Goal: Task Accomplishment & Management: Manage account settings

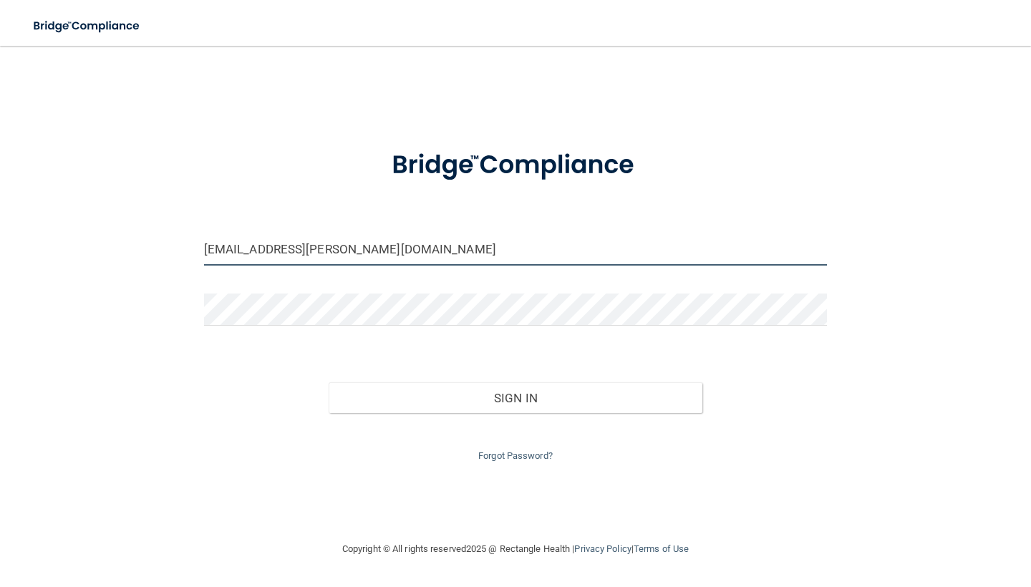
click at [275, 254] on input "[EMAIL_ADDRESS][PERSON_NAME][DOMAIN_NAME]" at bounding box center [515, 249] width 623 height 32
type input "[EMAIL_ADDRESS][DOMAIN_NAME]"
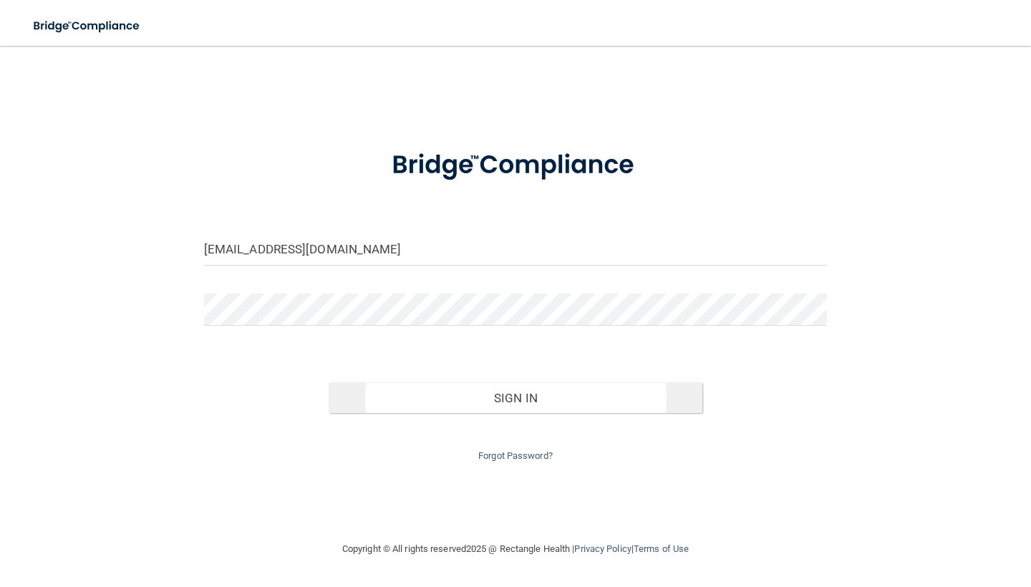
click at [431, 390] on button "Sign In" at bounding box center [516, 398] width 374 height 32
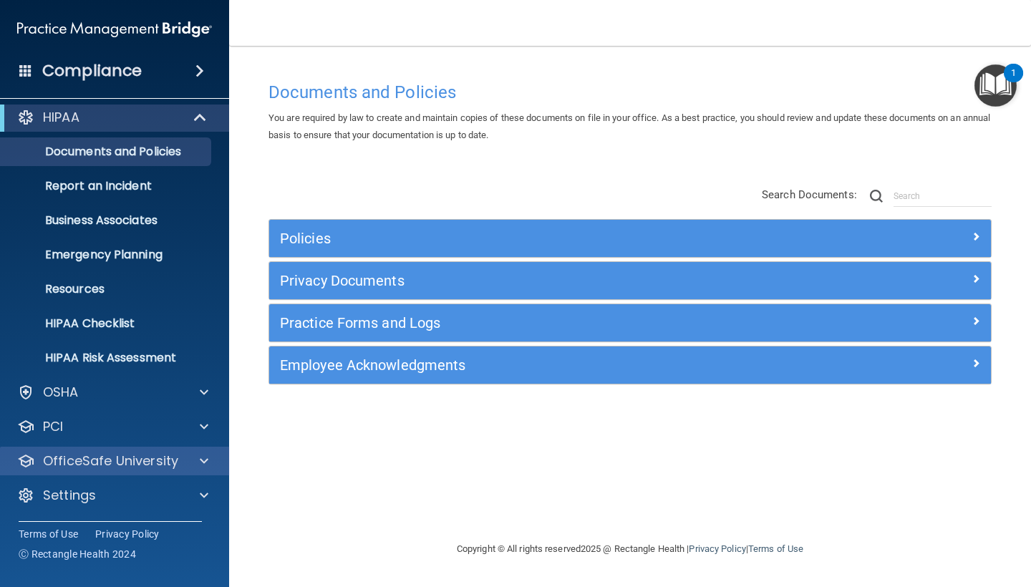
scroll to position [7, 0]
click at [207, 463] on span at bounding box center [204, 461] width 9 height 17
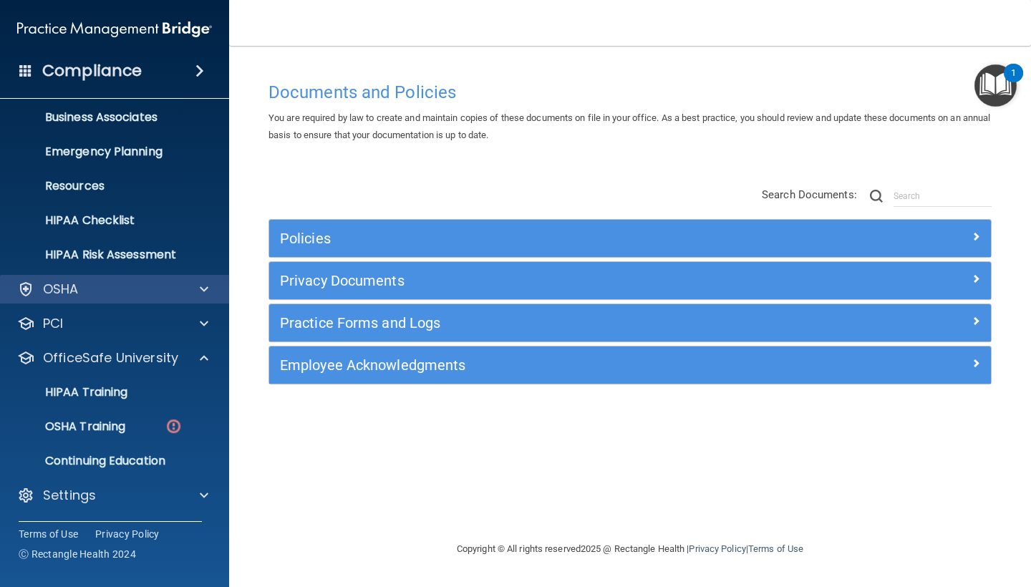
scroll to position [110, 0]
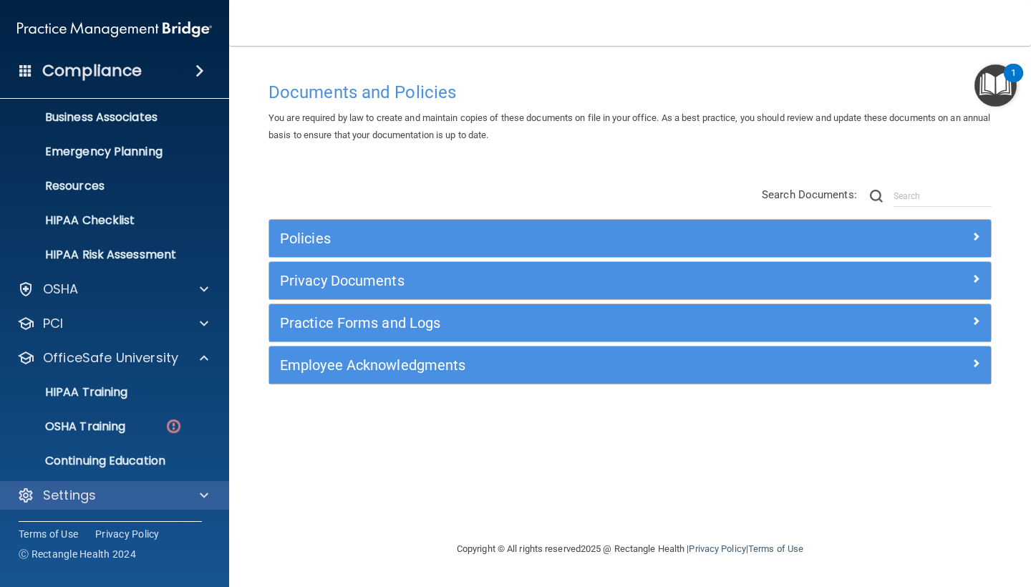
click at [183, 495] on div "Settings" at bounding box center [95, 495] width 178 height 17
click at [203, 493] on span at bounding box center [204, 495] width 9 height 17
click at [208, 491] on span at bounding box center [204, 495] width 9 height 17
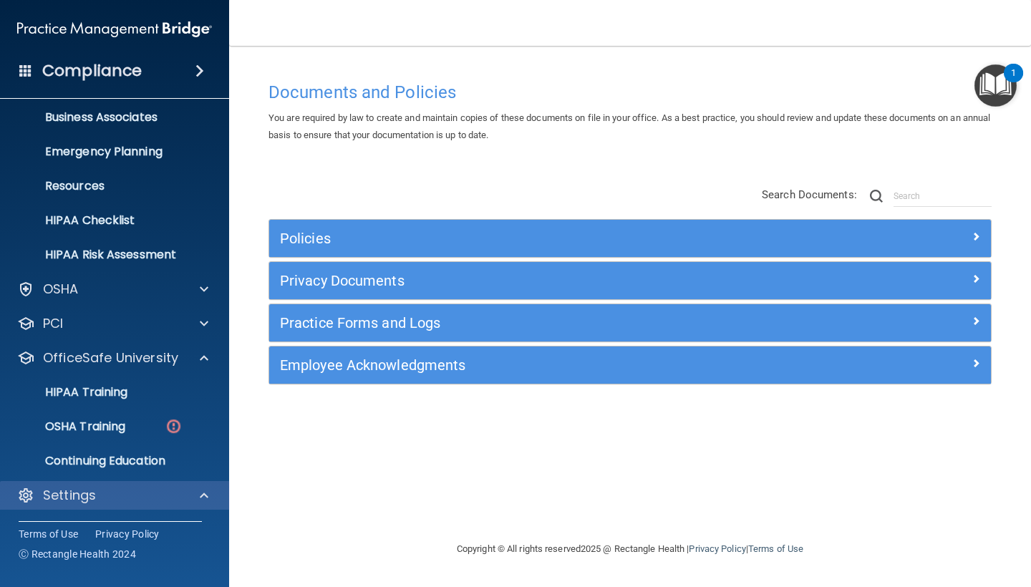
click at [208, 491] on span at bounding box center [204, 495] width 9 height 17
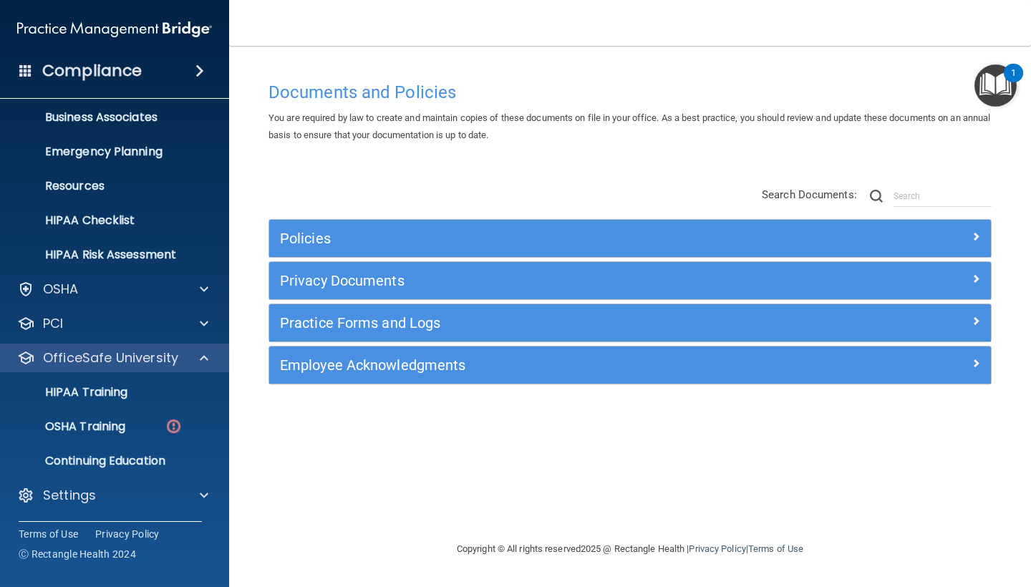
click at [203, 354] on span at bounding box center [204, 357] width 9 height 17
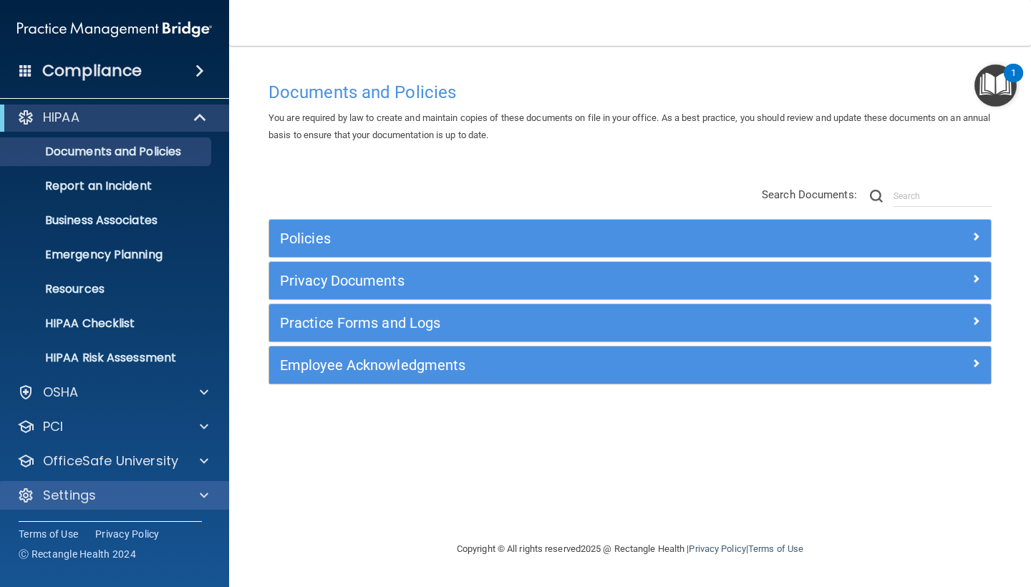
click at [203, 487] on span at bounding box center [204, 495] width 9 height 17
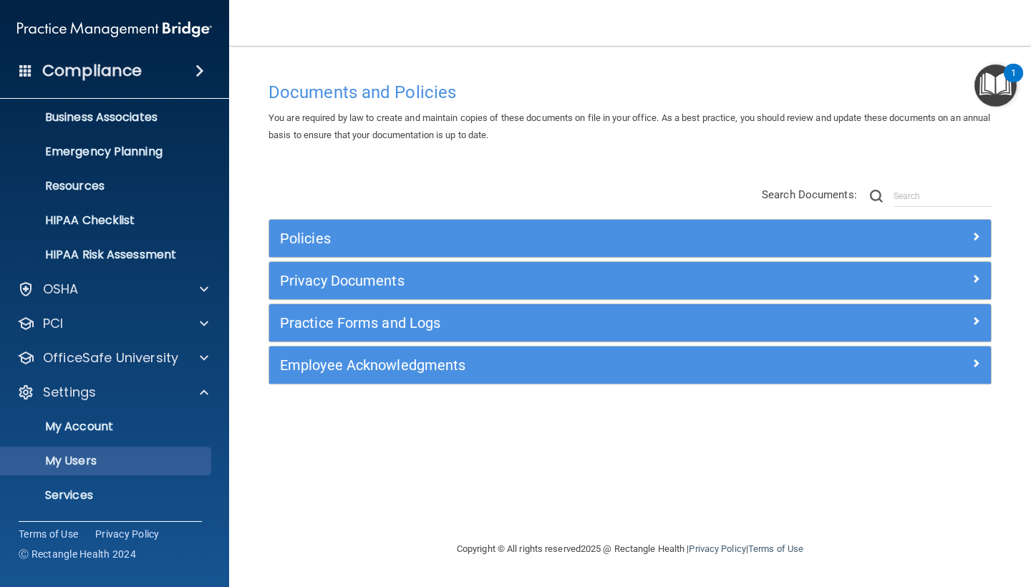
click at [99, 458] on p "My Users" at bounding box center [107, 461] width 196 height 14
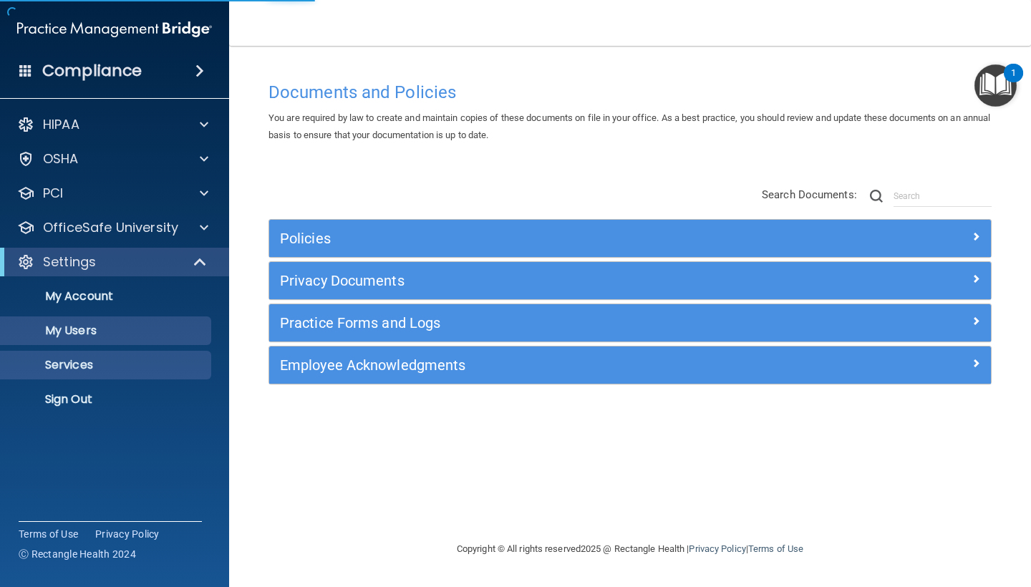
select select "20"
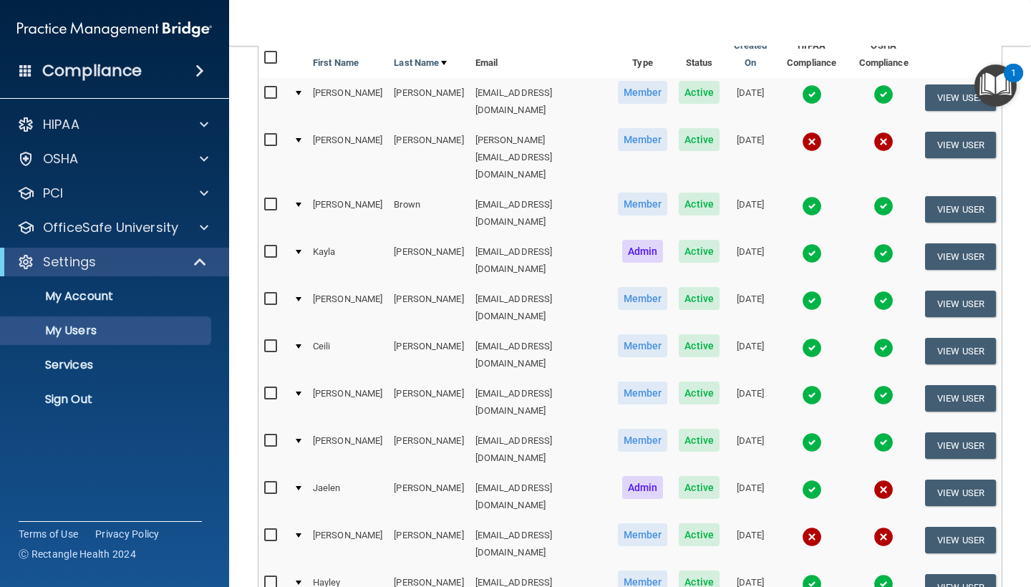
scroll to position [217, 0]
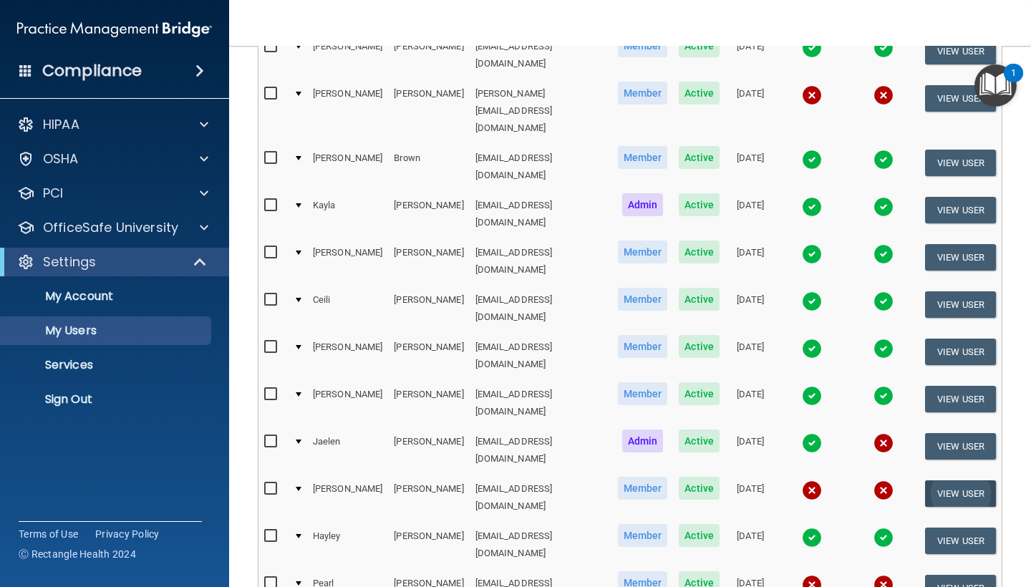
click at [973, 481] on button "View User" at bounding box center [960, 494] width 71 height 26
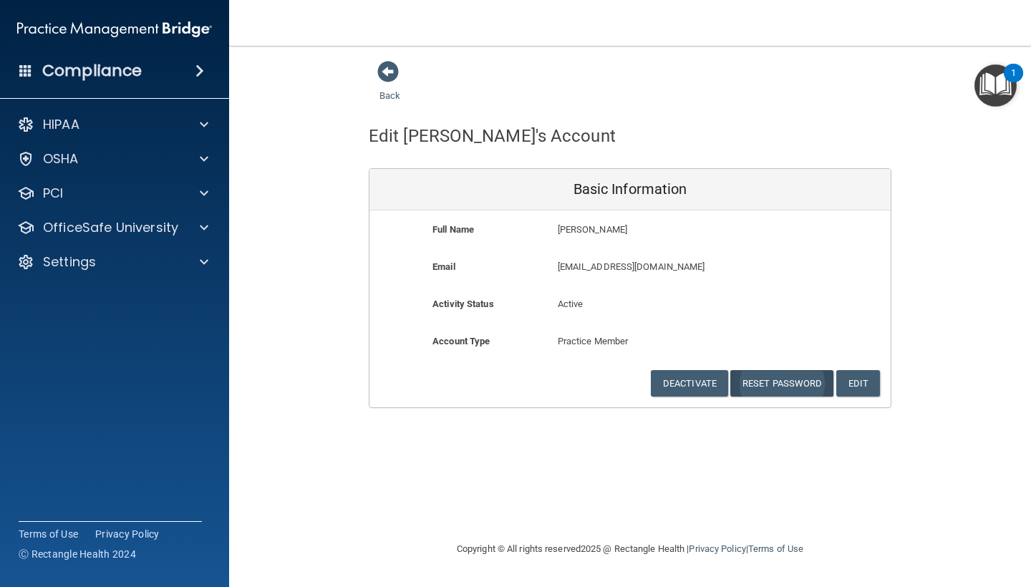
click at [784, 377] on button "Reset Password" at bounding box center [781, 383] width 103 height 26
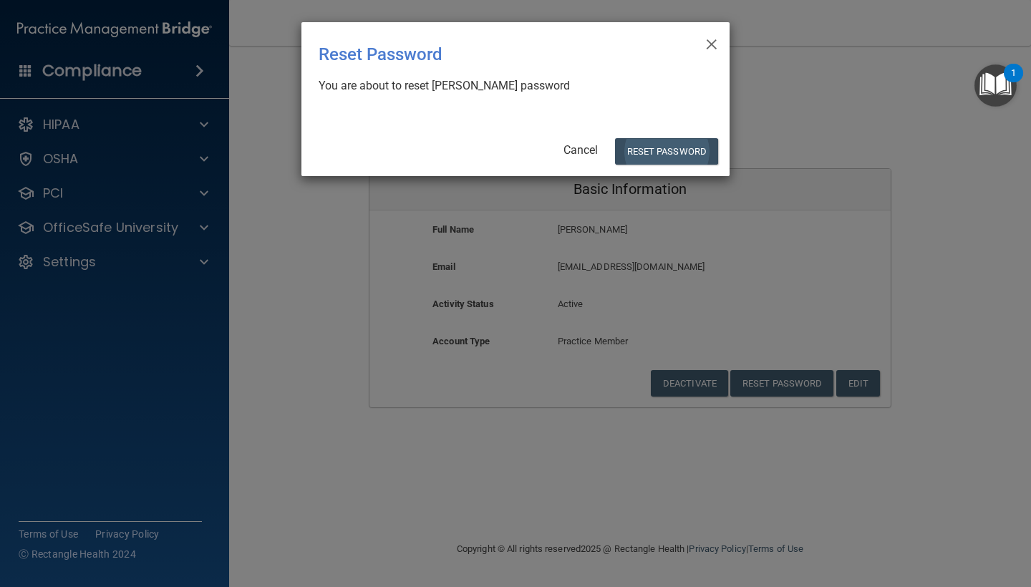
click at [680, 149] on button "Reset Password" at bounding box center [666, 151] width 103 height 26
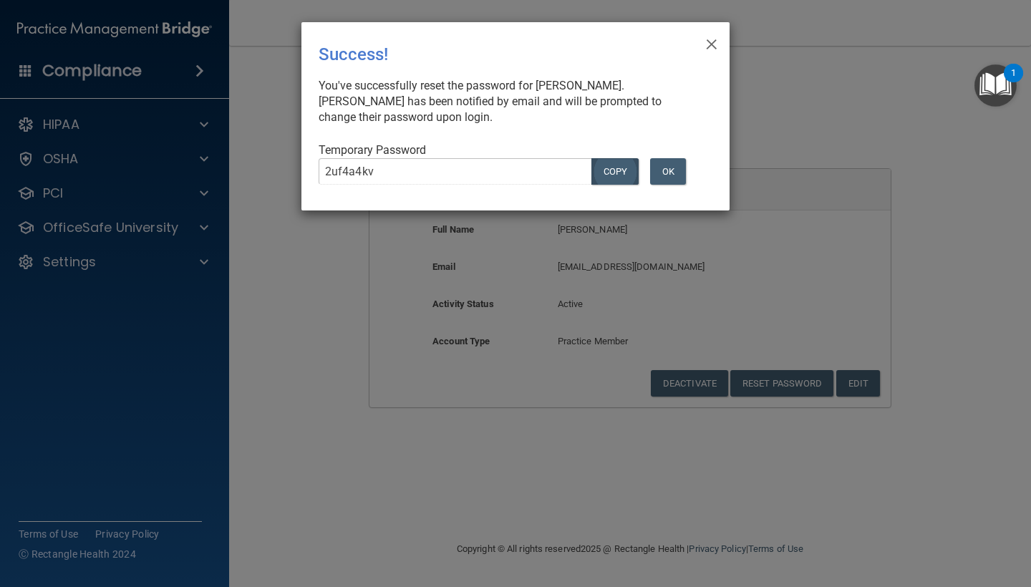
click at [623, 169] on button "COPY" at bounding box center [615, 171] width 47 height 26
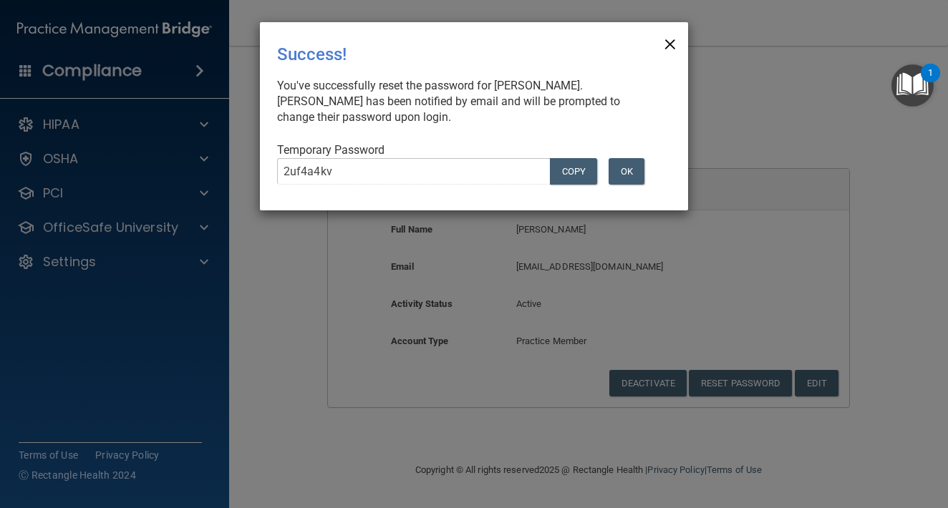
click at [670, 44] on span "×" at bounding box center [670, 42] width 13 height 29
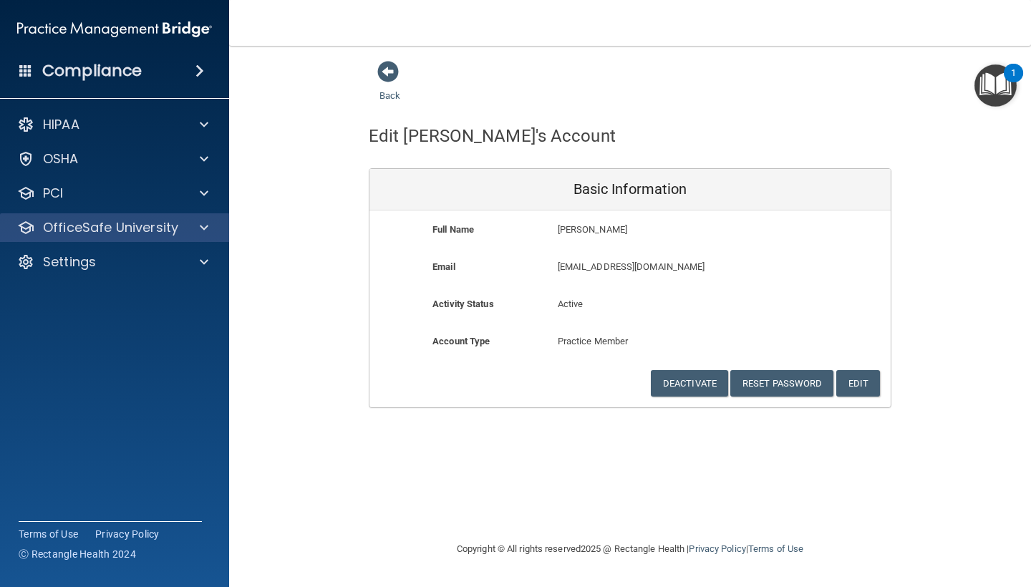
click at [197, 216] on div "OfficeSafe University" at bounding box center [115, 227] width 230 height 29
click at [392, 81] on span at bounding box center [387, 71] width 21 height 21
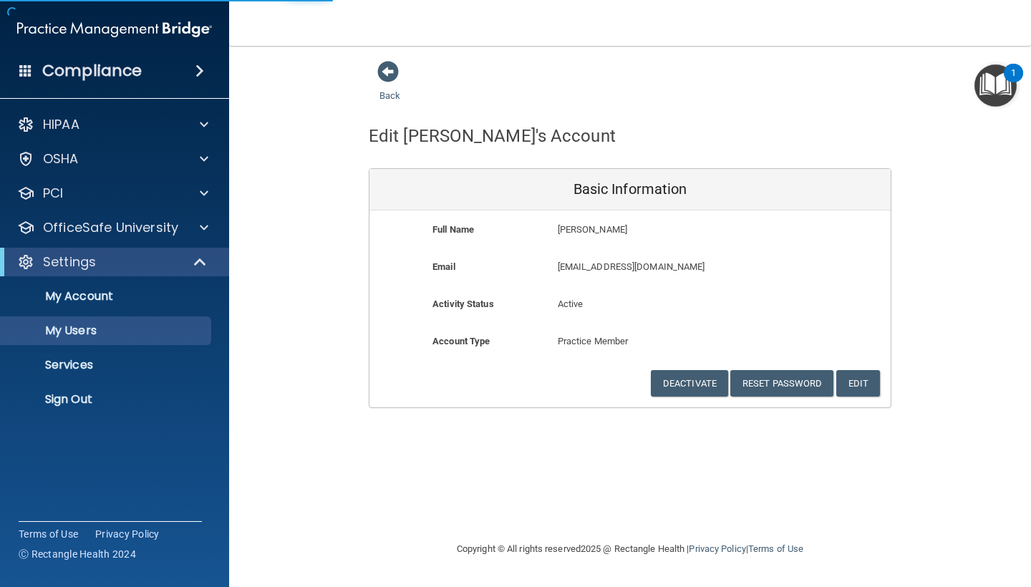
select select "20"
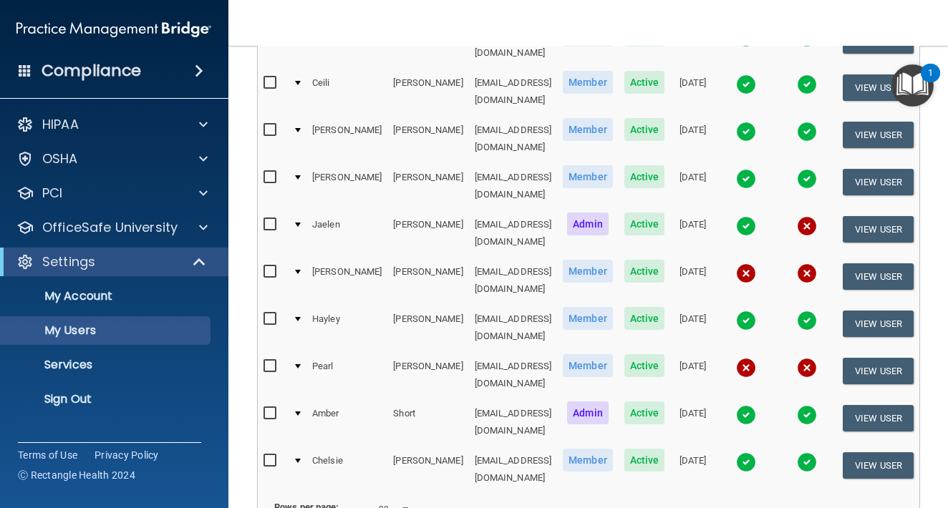
scroll to position [365, 0]
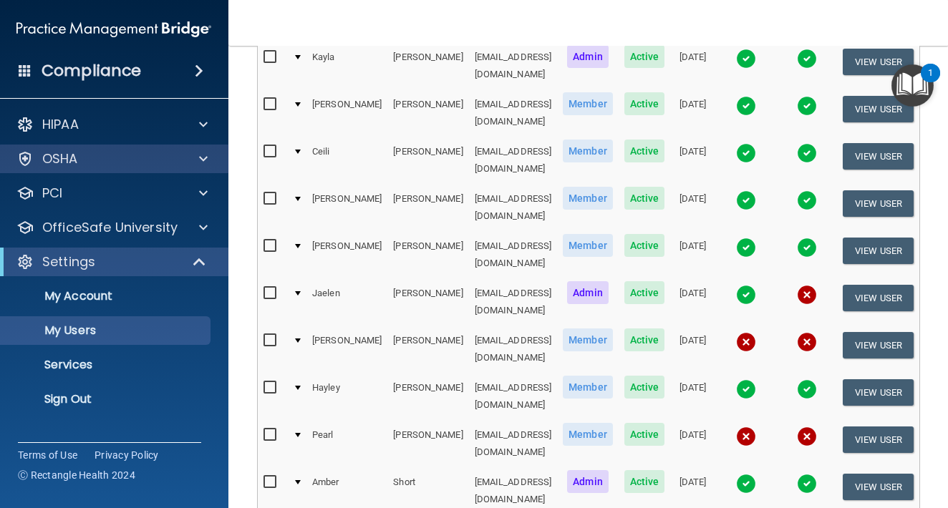
click at [183, 155] on div at bounding box center [201, 158] width 36 height 17
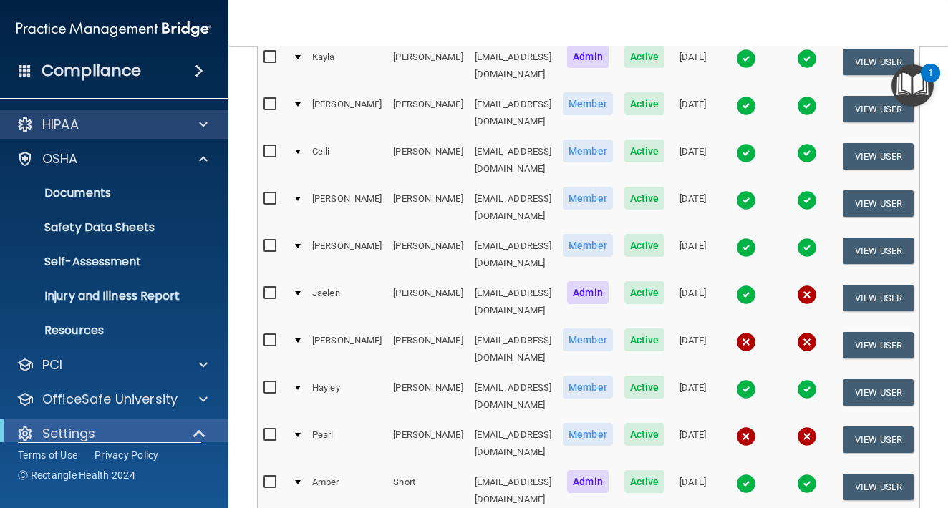
click at [199, 123] on span at bounding box center [203, 124] width 9 height 17
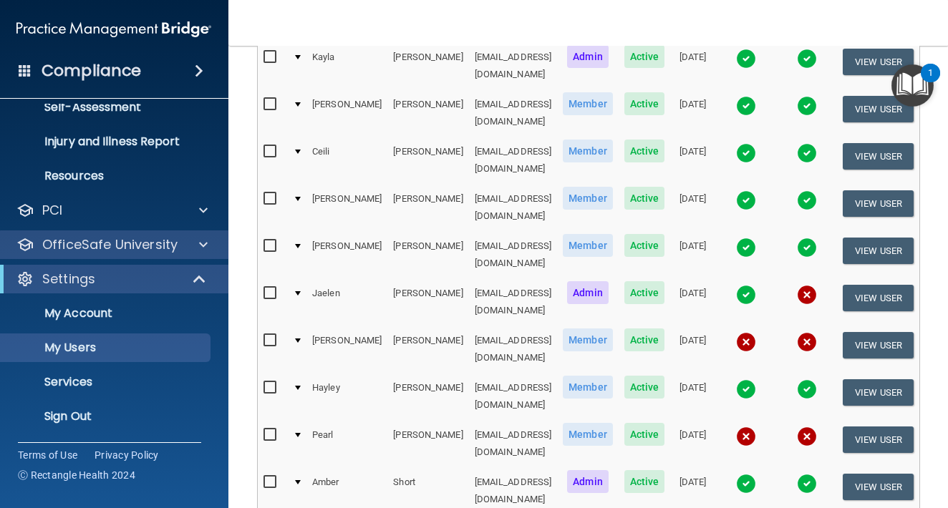
scroll to position [395, 0]
click at [183, 244] on div at bounding box center [201, 244] width 36 height 17
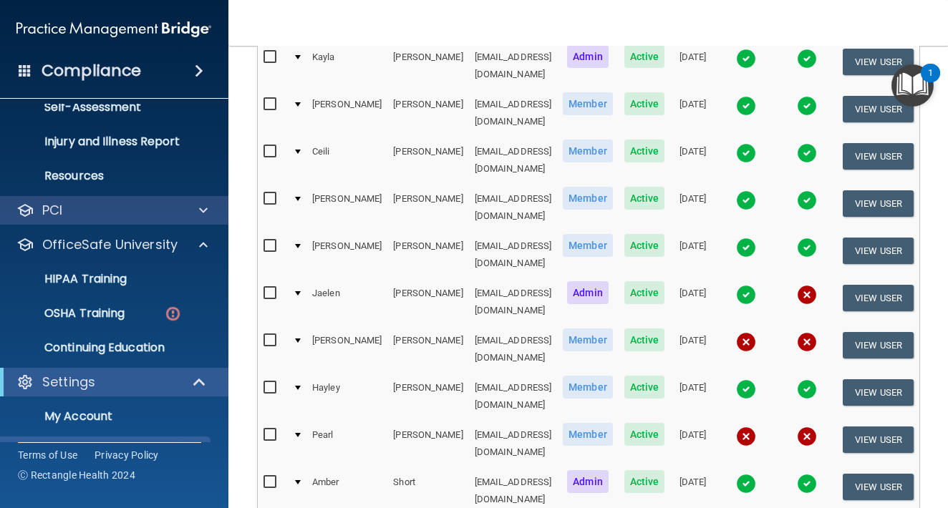
click at [189, 221] on div "PCI" at bounding box center [114, 210] width 230 height 29
click at [199, 216] on span at bounding box center [203, 210] width 9 height 17
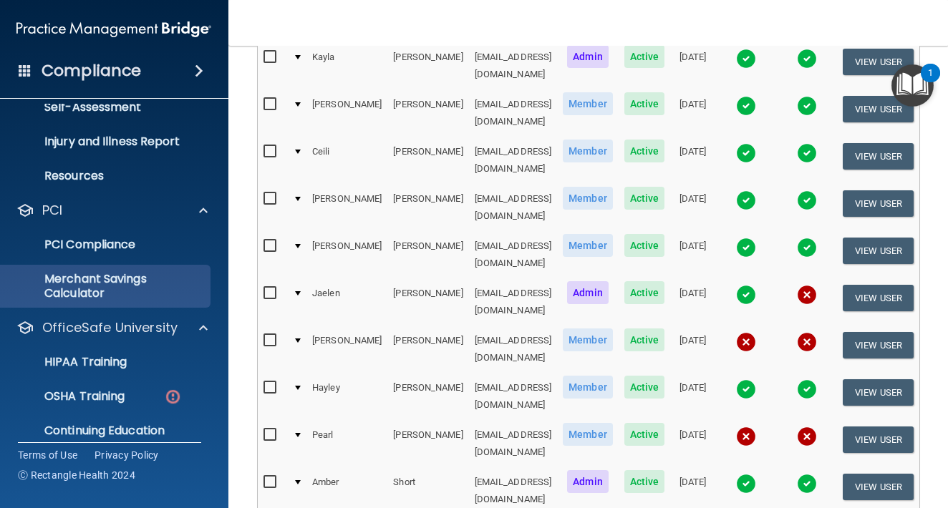
scroll to position [463, 0]
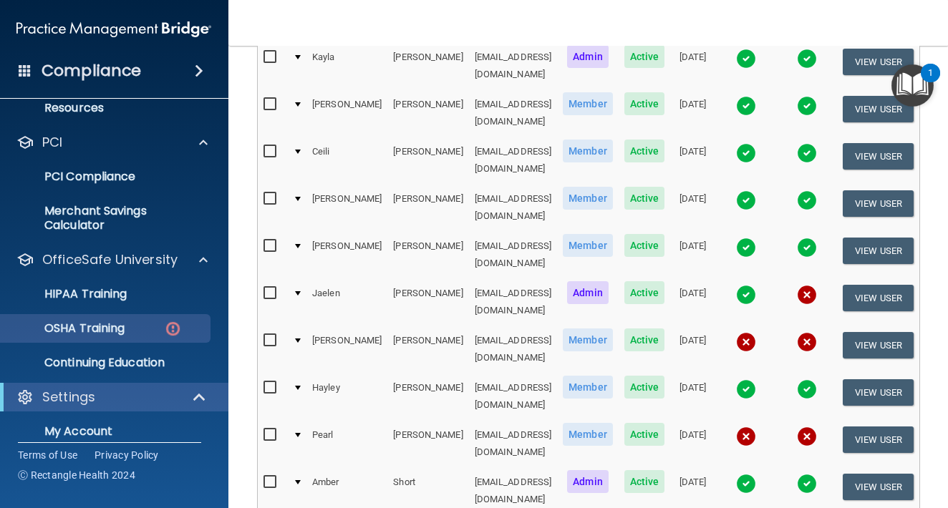
click at [117, 327] on p "OSHA Training" at bounding box center [67, 329] width 116 height 14
